Goal: Information Seeking & Learning: Learn about a topic

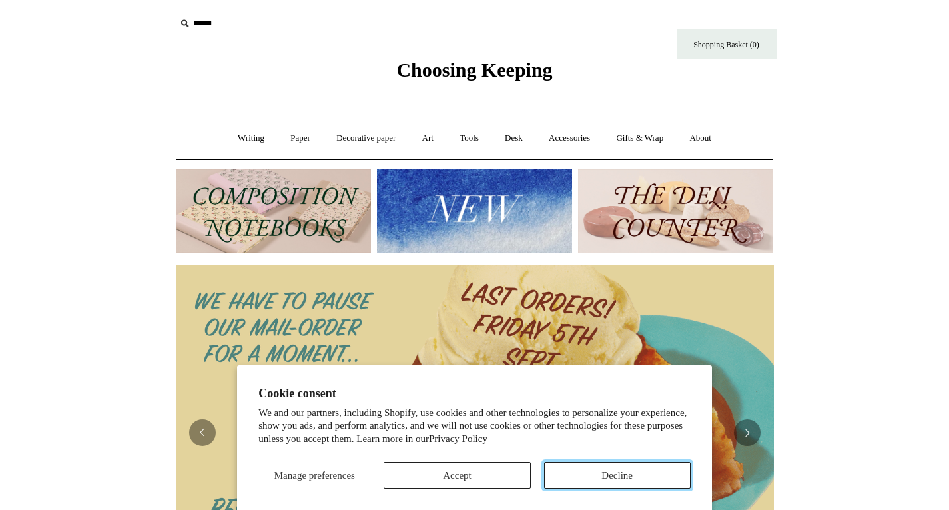
click at [612, 476] on button "Decline" at bounding box center [617, 475] width 147 height 27
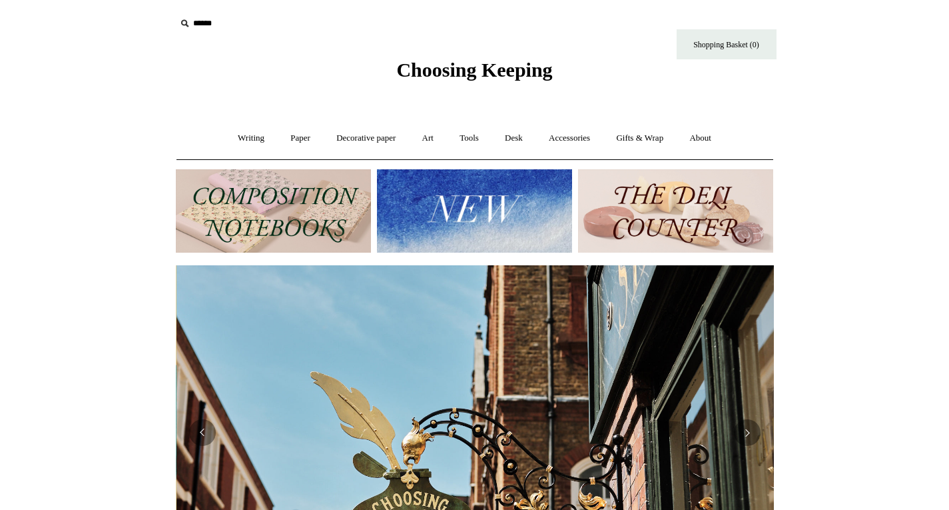
scroll to position [0, 598]
click at [209, 25] on input "text" at bounding box center [258, 23] width 164 height 25
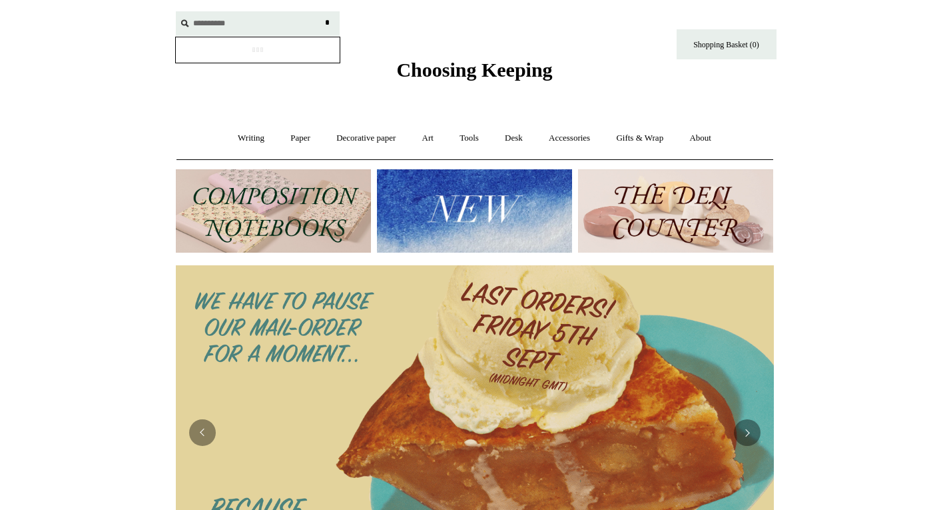
scroll to position [0, 0]
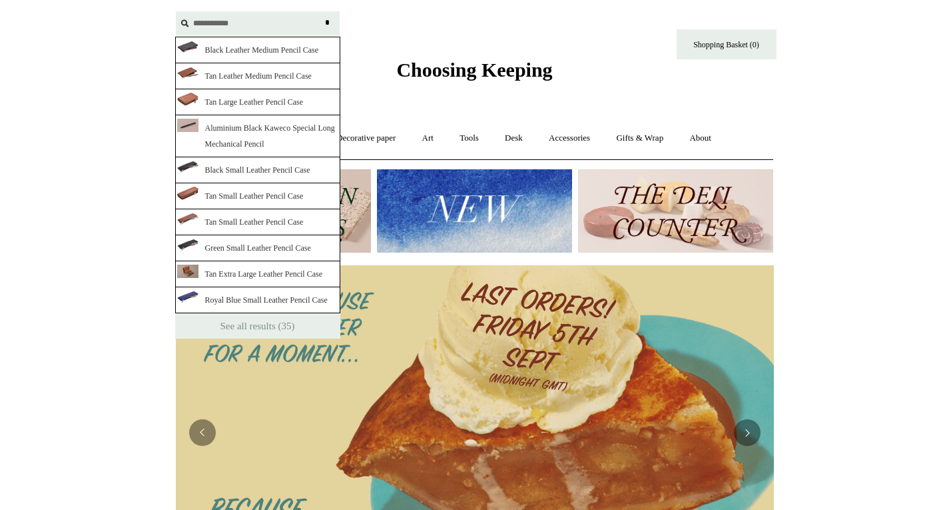
type input "**********"
click at [321, 11] on input "*" at bounding box center [327, 22] width 13 height 23
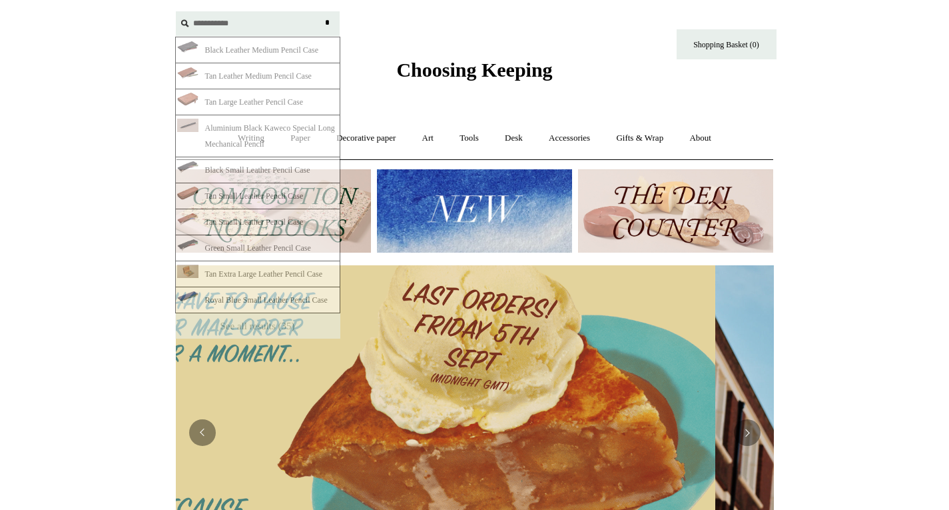
scroll to position [0, 458]
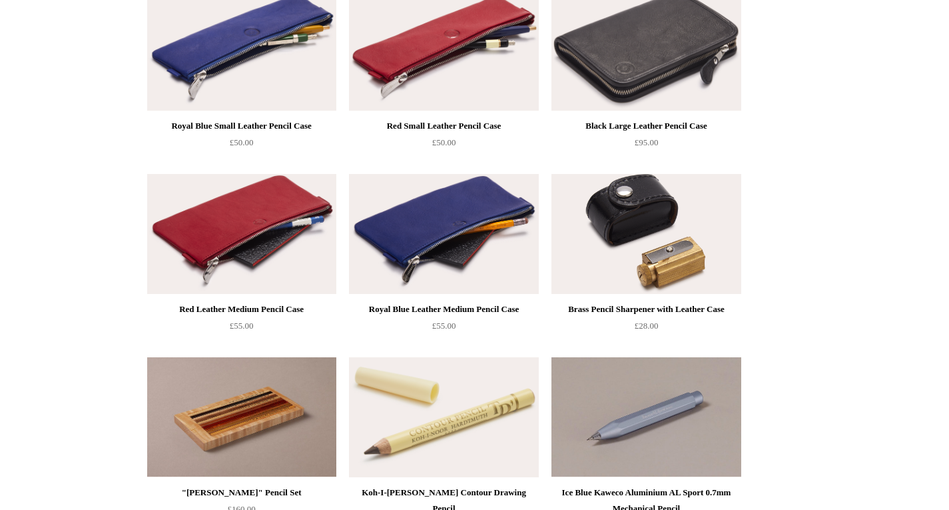
scroll to position [839, 0]
